Goal: Task Accomplishment & Management: Manage account settings

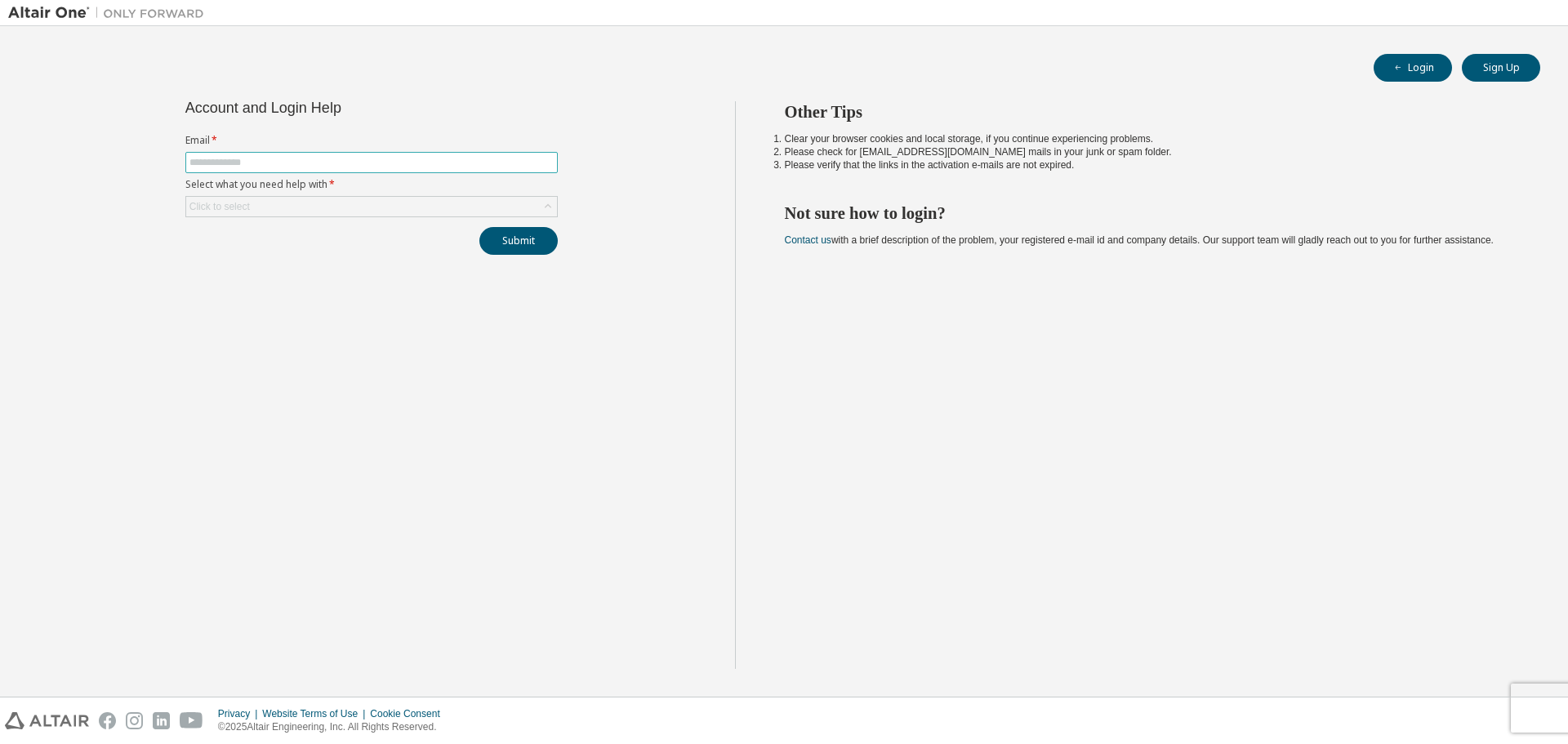
click at [321, 163] on input "text" at bounding box center [372, 162] width 365 height 13
type input "**********"
click at [293, 209] on div "Click to select" at bounding box center [372, 206] width 371 height 20
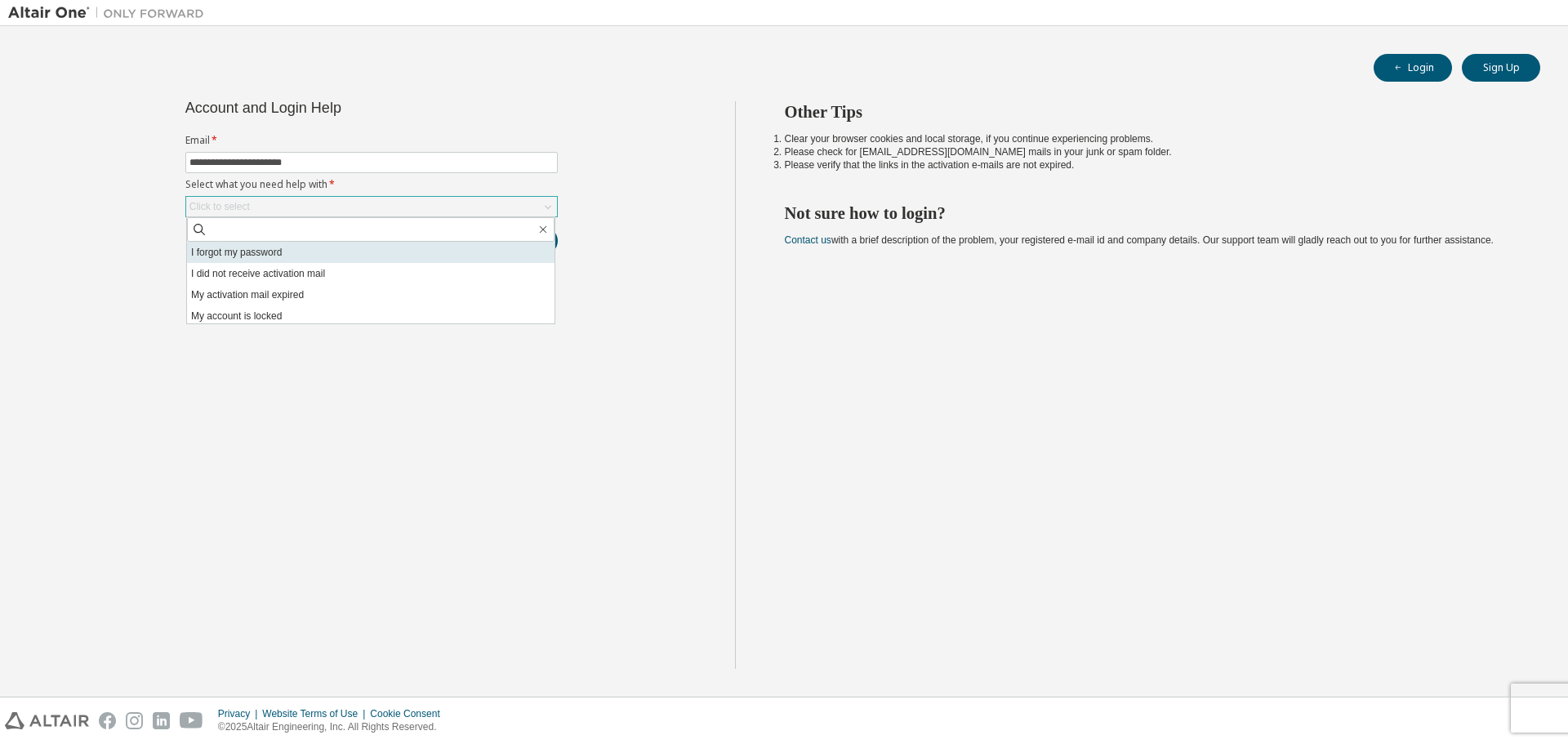
click at [274, 253] on li "I forgot my password" at bounding box center [370, 252] width 367 height 22
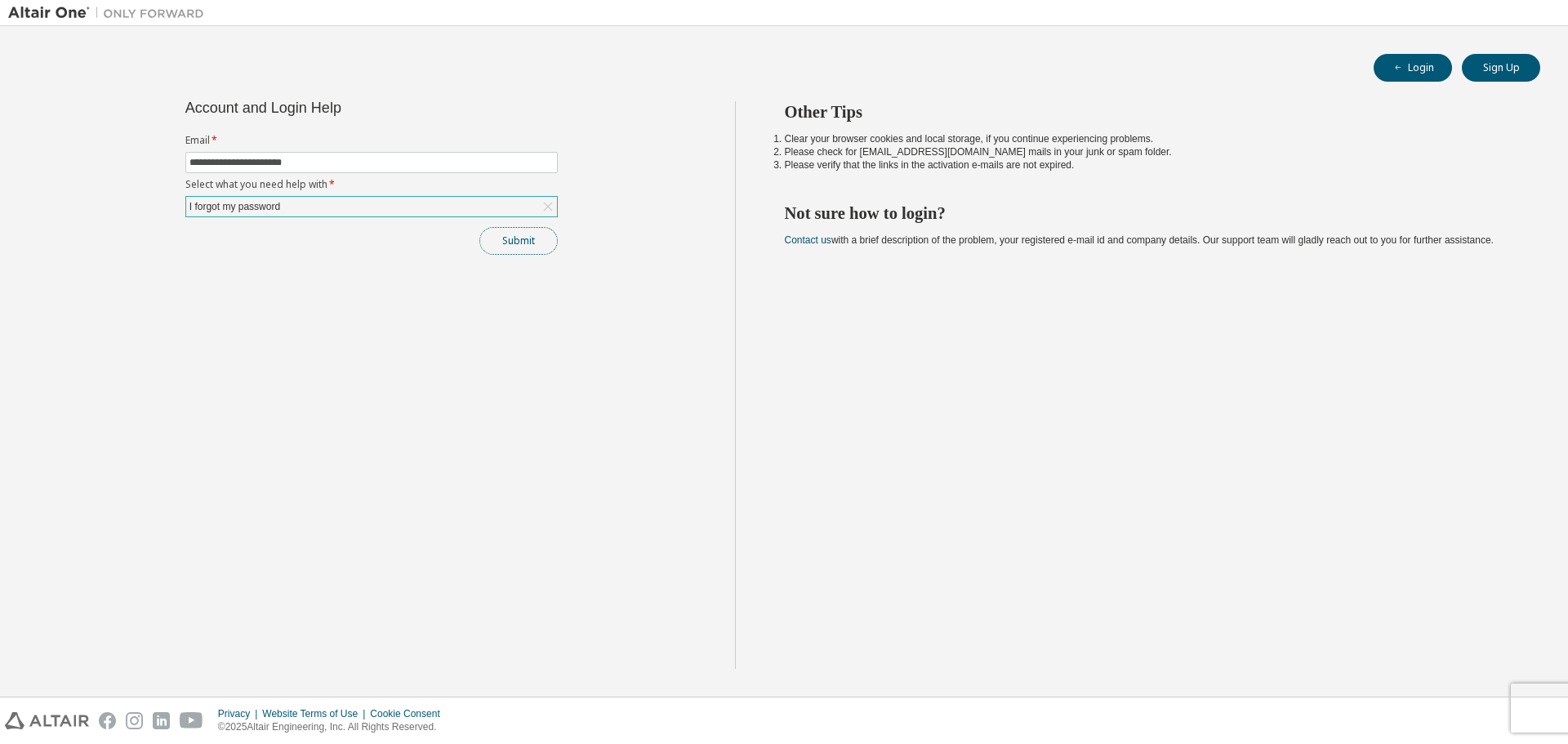
click at [526, 249] on button "Submit" at bounding box center [518, 241] width 78 height 28
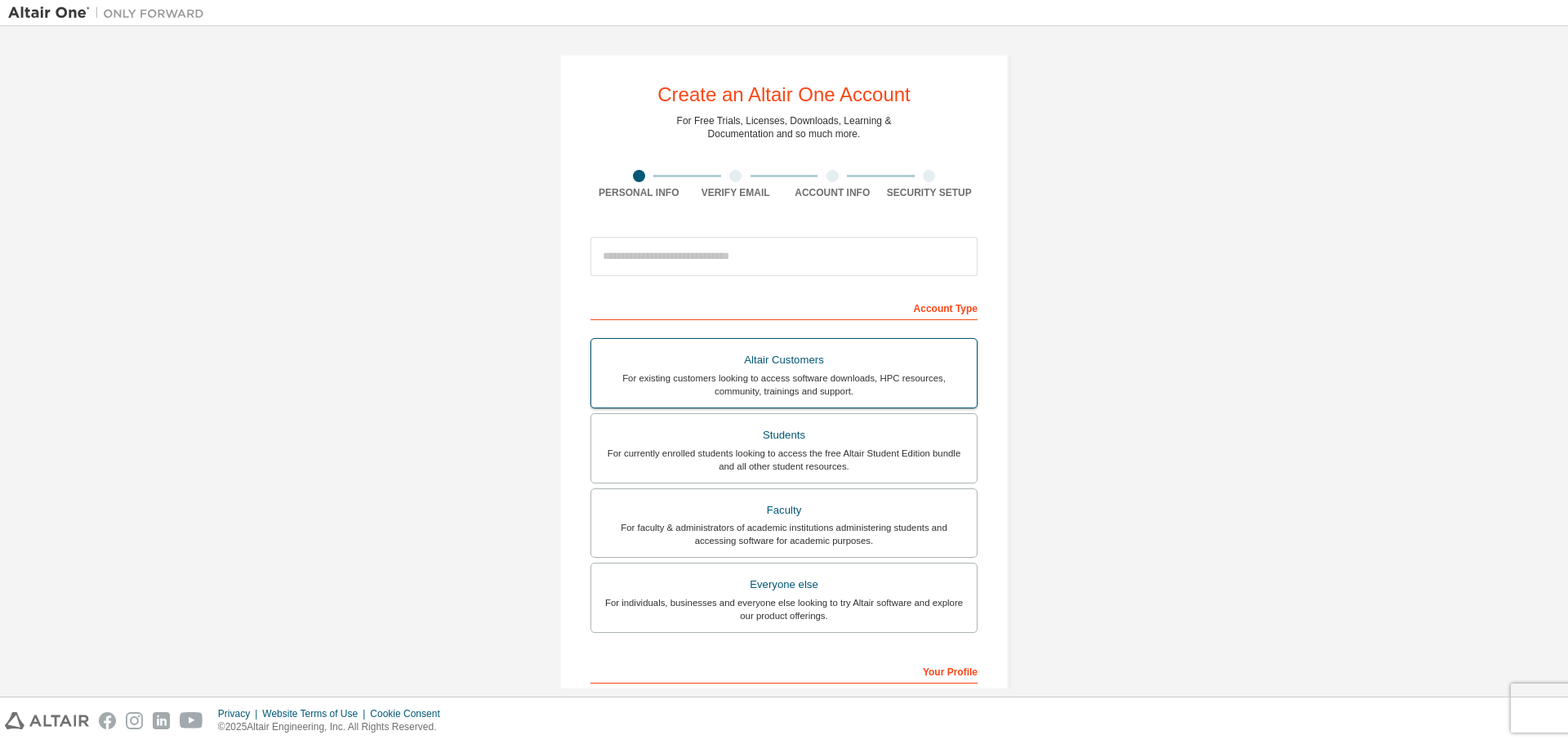
click at [734, 375] on div "For existing customers looking to access software downloads, HPC resources, com…" at bounding box center [784, 384] width 366 height 26
